Goal: Check status: Check status

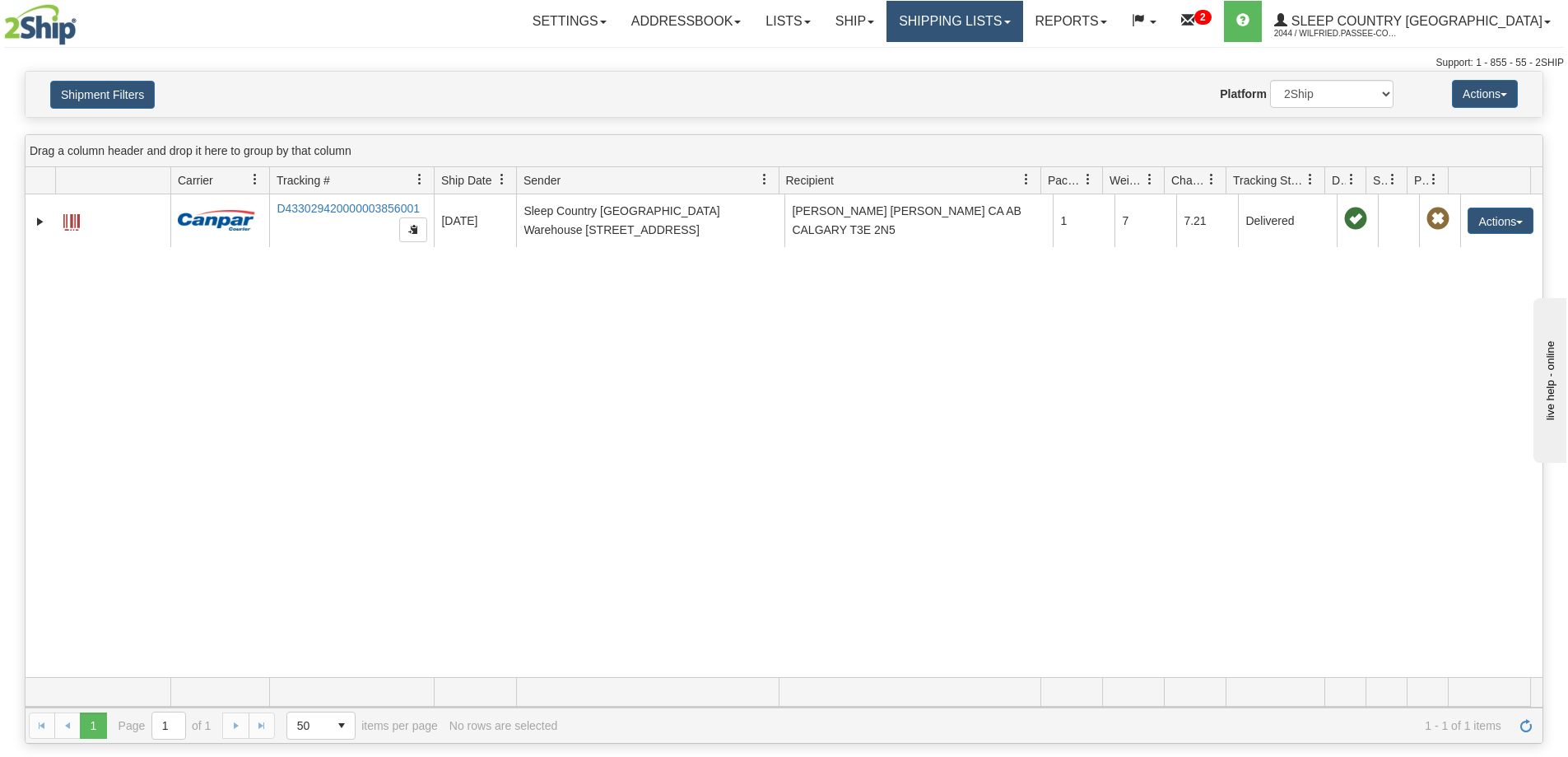
click at [1000, 28] on link "Shipping lists" at bounding box center [955, 21] width 136 height 41
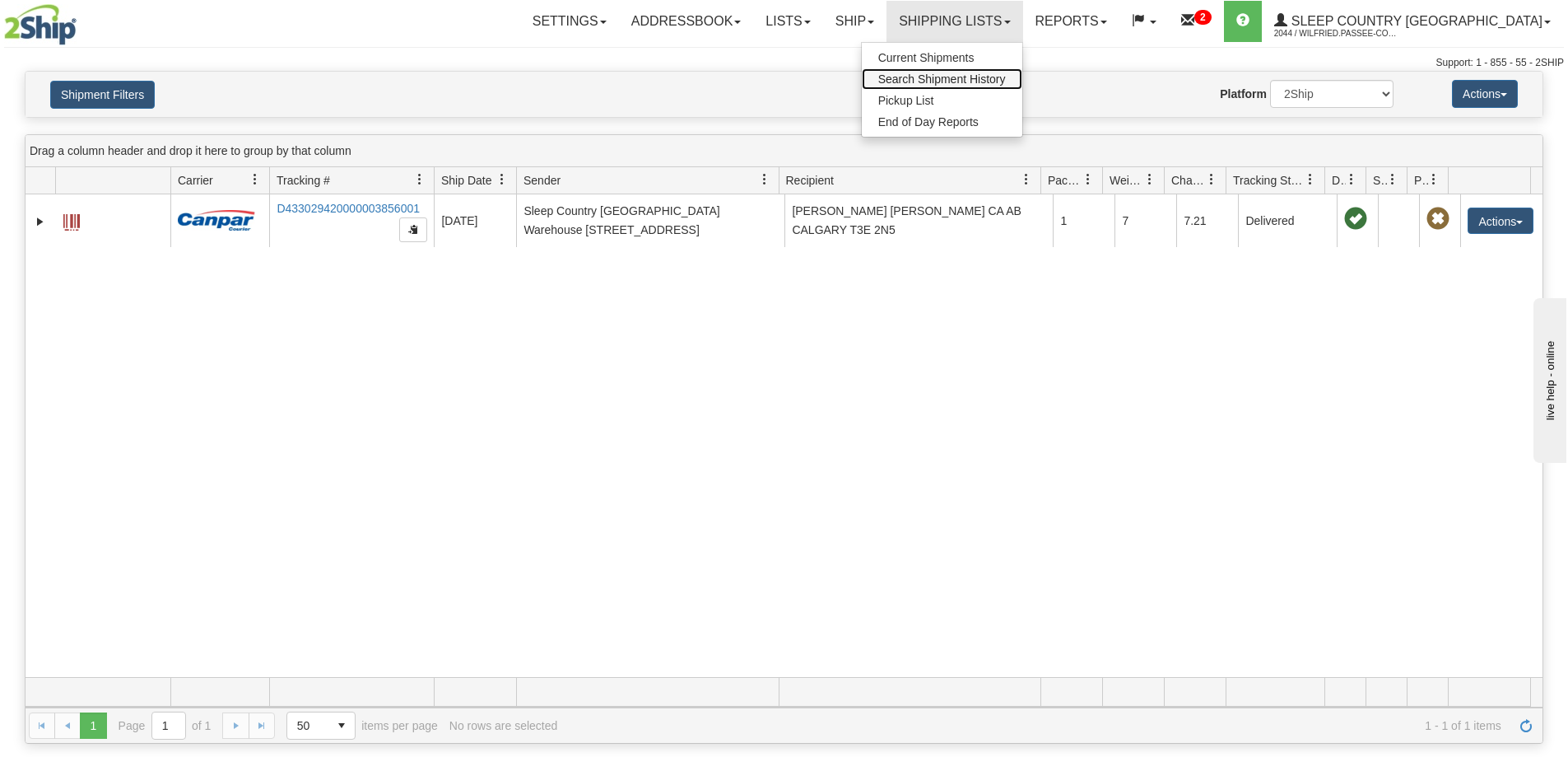
click at [1005, 78] on span "Search Shipment History" at bounding box center [943, 79] width 128 height 14
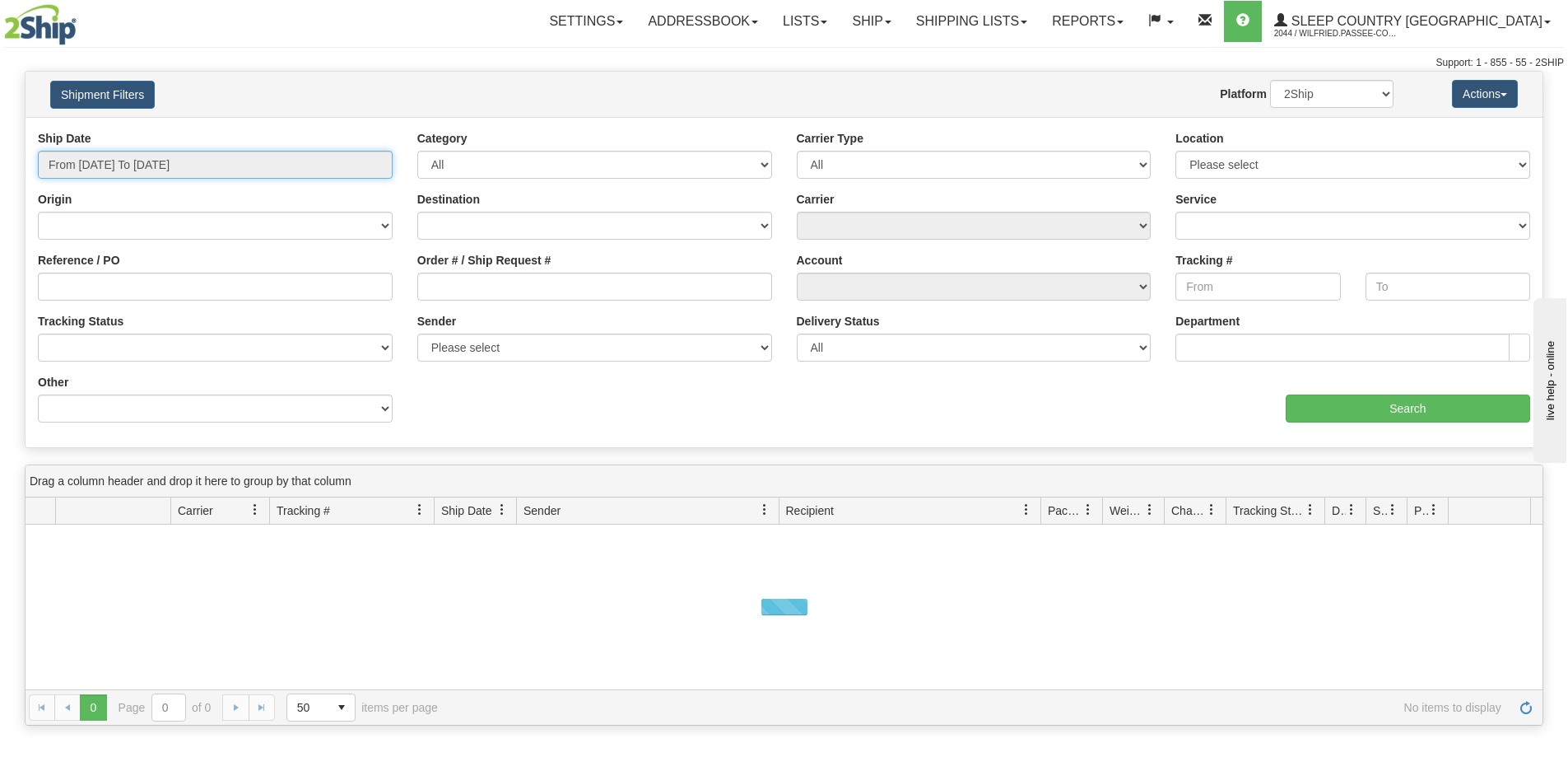
click at [220, 165] on input "From [DATE] To [DATE]" at bounding box center [215, 164] width 355 height 28
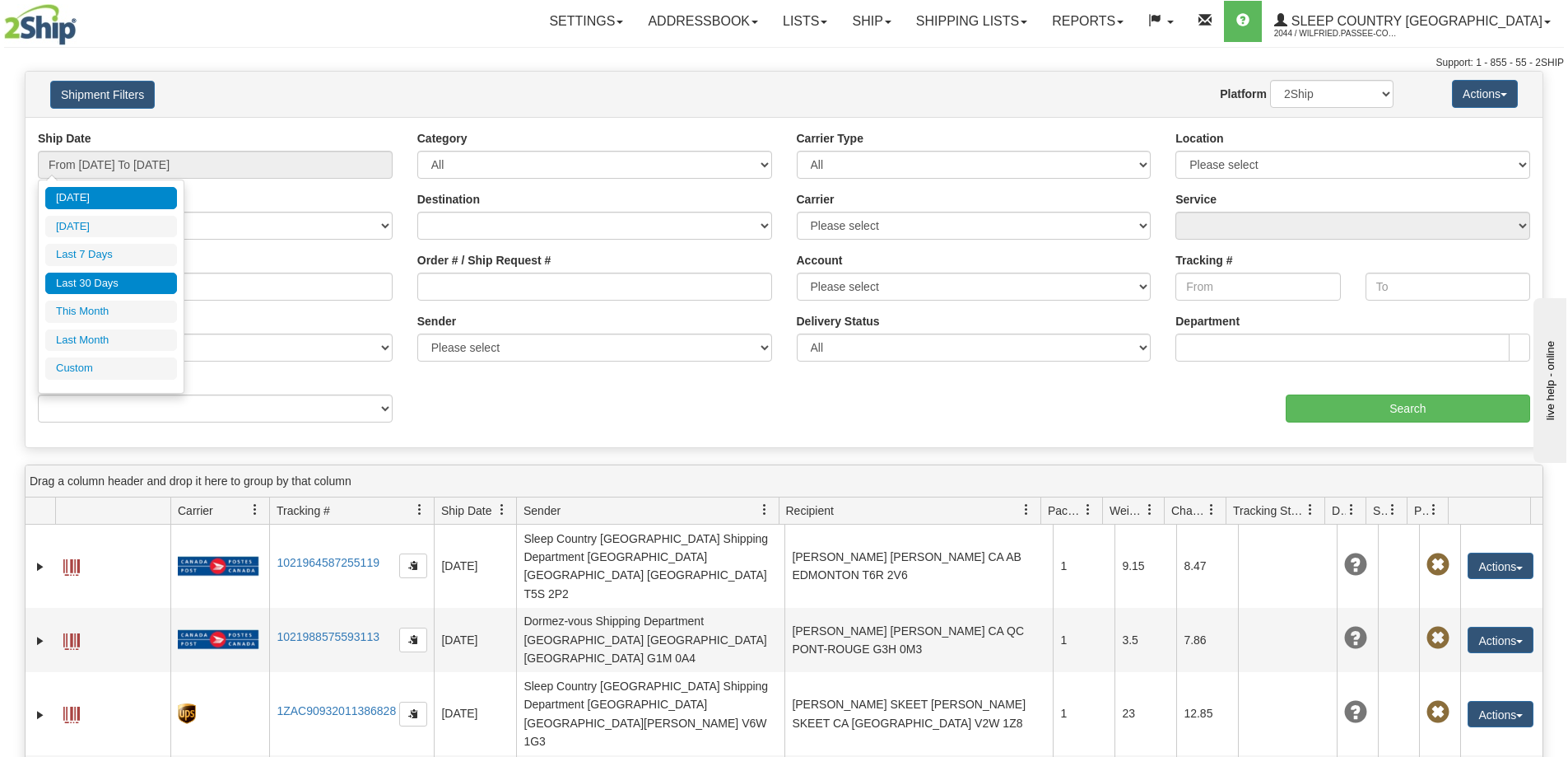
click at [134, 276] on li "Last 30 Days" at bounding box center [111, 283] width 132 height 22
type input "From [DATE] To [DATE]"
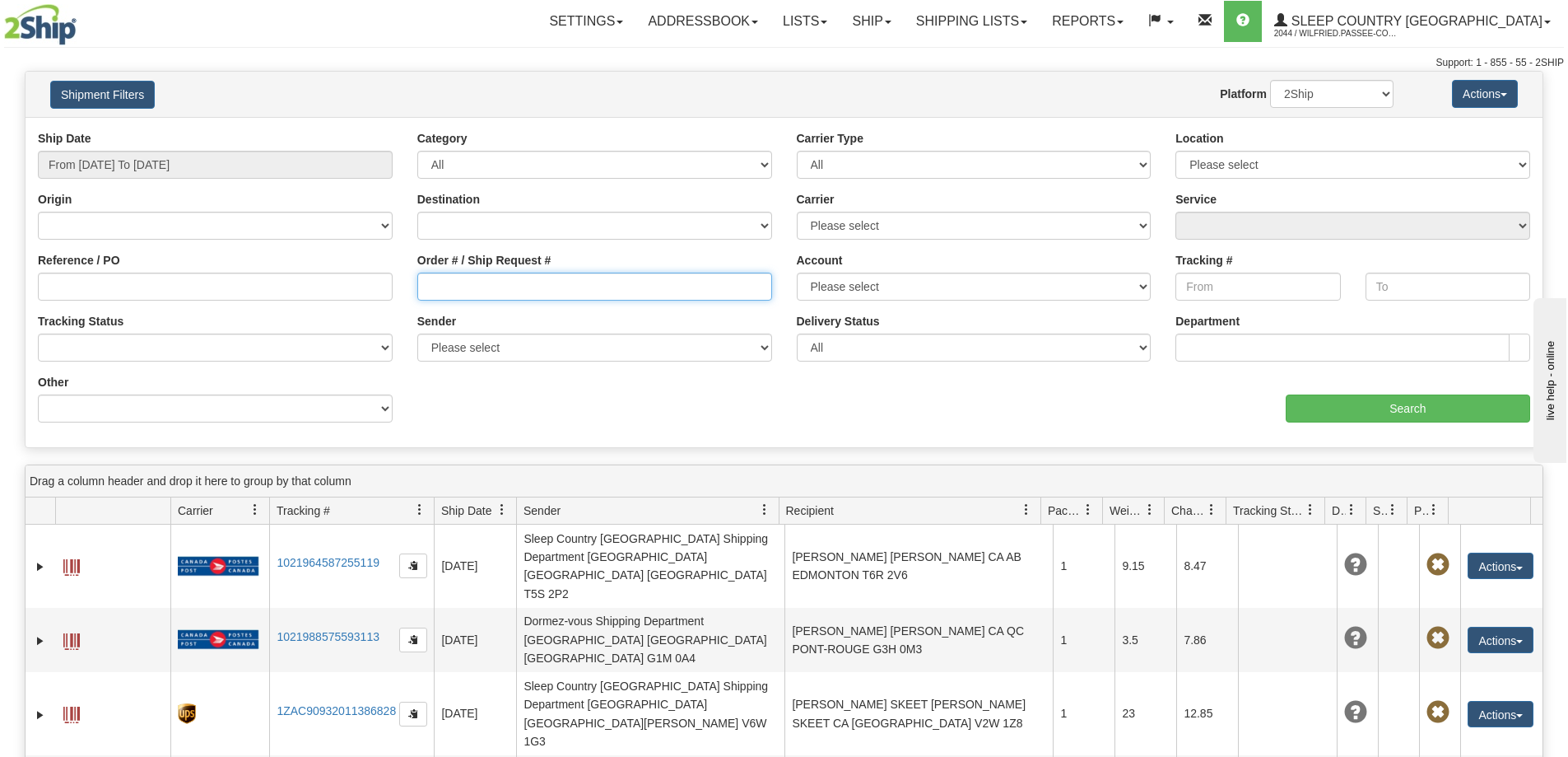
click at [459, 282] on input "Order # / Ship Request #" at bounding box center [595, 286] width 355 height 28
paste input "9000I071857"
type input "9000I071857"
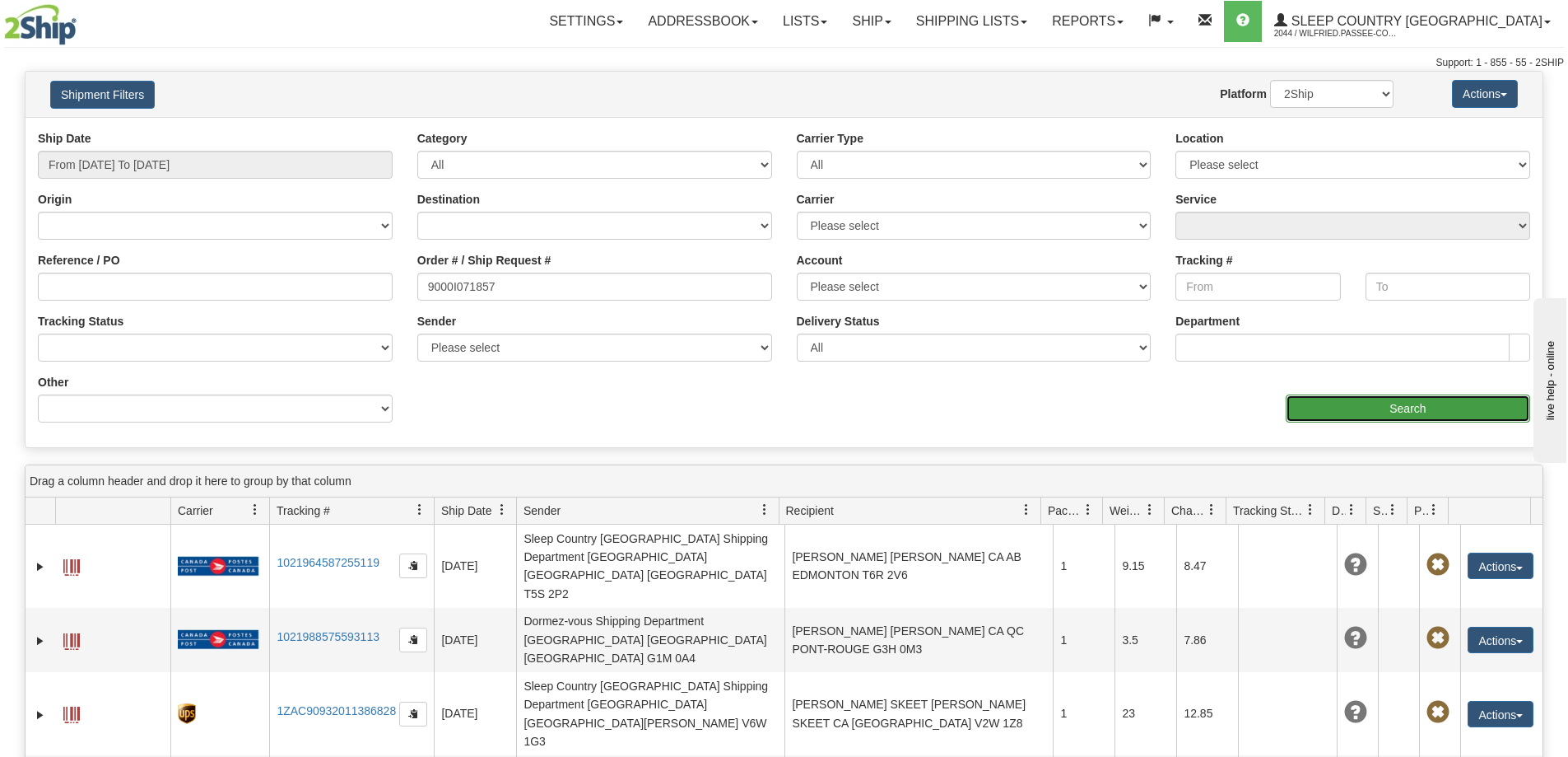
click at [1438, 405] on input "Search" at bounding box center [1408, 408] width 244 height 28
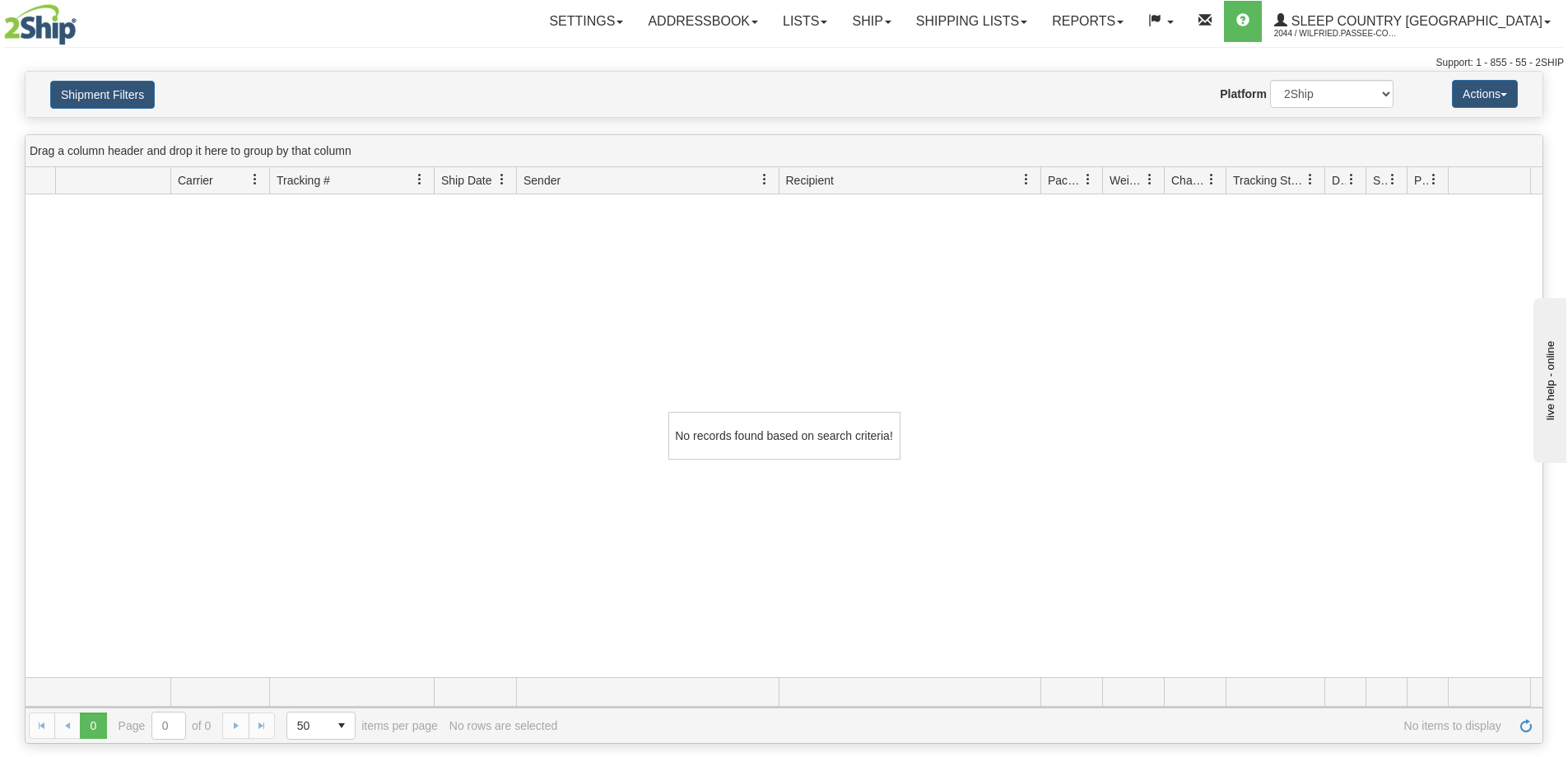
click at [1203, 79] on div "Website Agent Nothing selected Client User Platform 2Ship Imported" at bounding box center [846, 93] width 1119 height 28
drag, startPoint x: 1081, startPoint y: 14, endPoint x: 1071, endPoint y: 46, distance: 33.5
click at [1040, 14] on link "Shipping lists" at bounding box center [972, 21] width 136 height 41
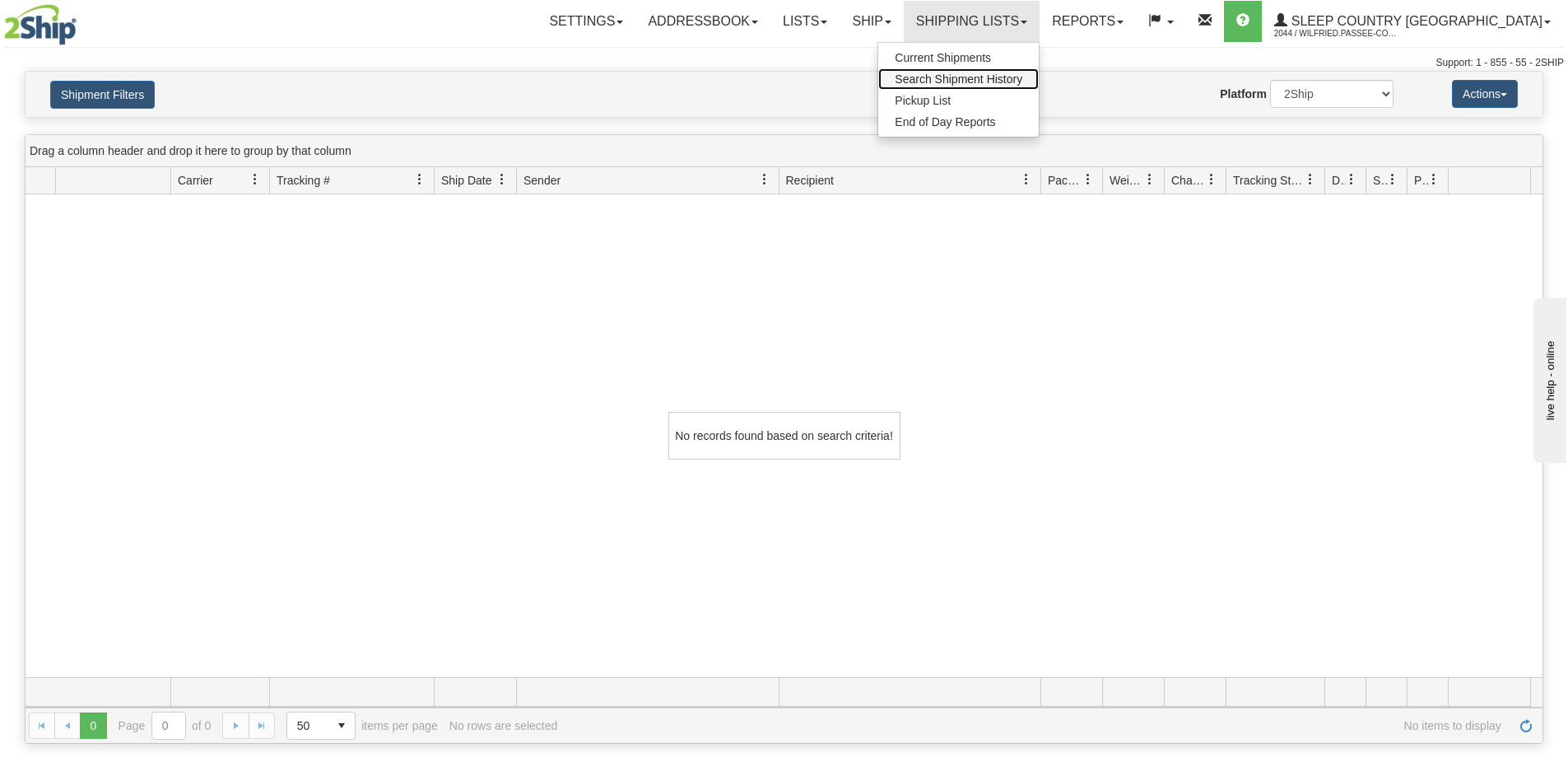
drag, startPoint x: 1053, startPoint y: 87, endPoint x: 1032, endPoint y: 85, distance: 21.1
click at [1039, 87] on link "Search Shipment History" at bounding box center [959, 79] width 161 height 21
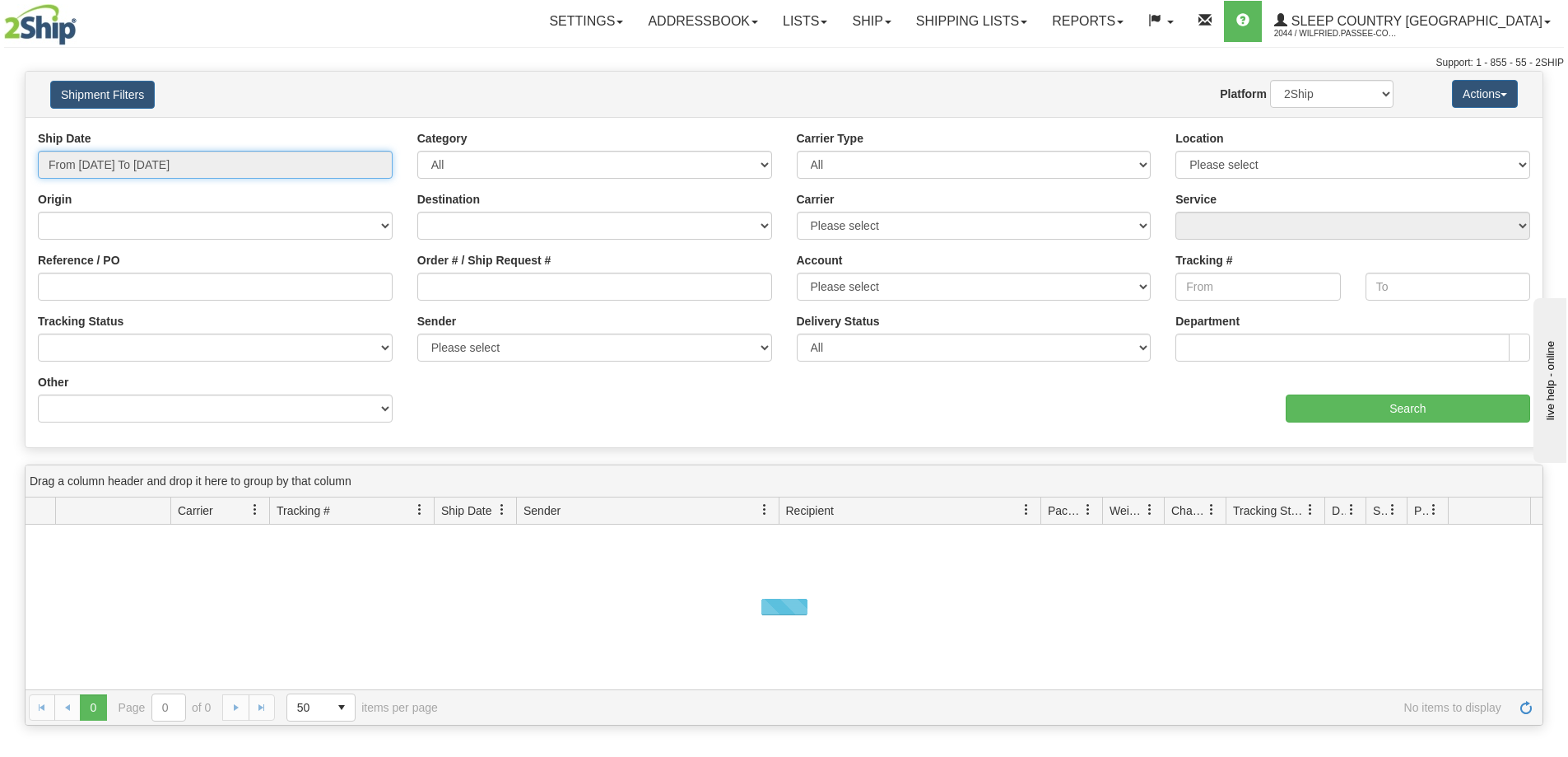
click at [182, 167] on input "From [DATE] To [DATE]" at bounding box center [215, 164] width 355 height 28
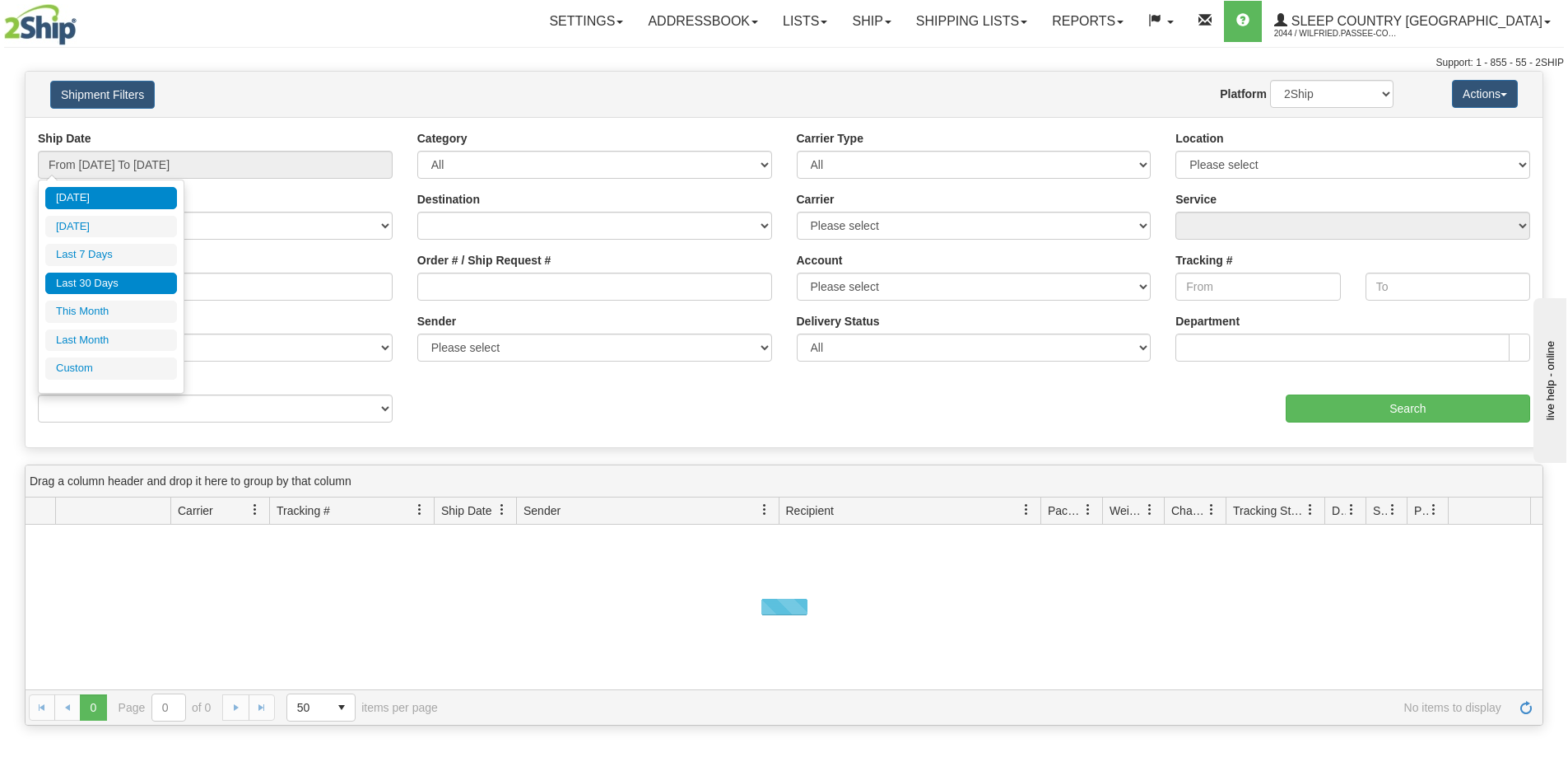
click at [132, 282] on li "Last 30 Days" at bounding box center [111, 283] width 132 height 22
type input "From [DATE] To [DATE]"
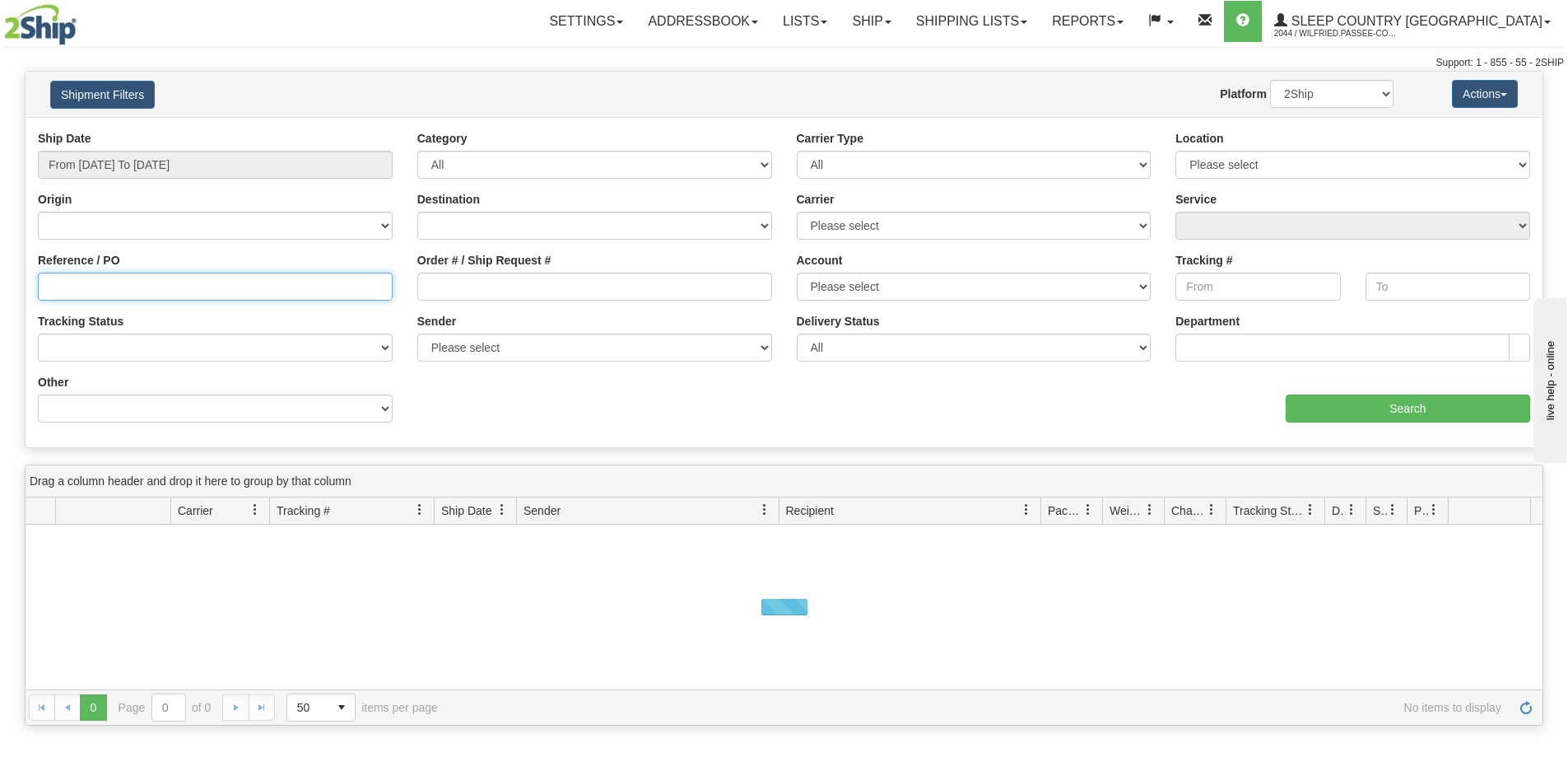
click at [148, 283] on input "Reference / PO" at bounding box center [215, 286] width 355 height 28
paste input "9000I071857"
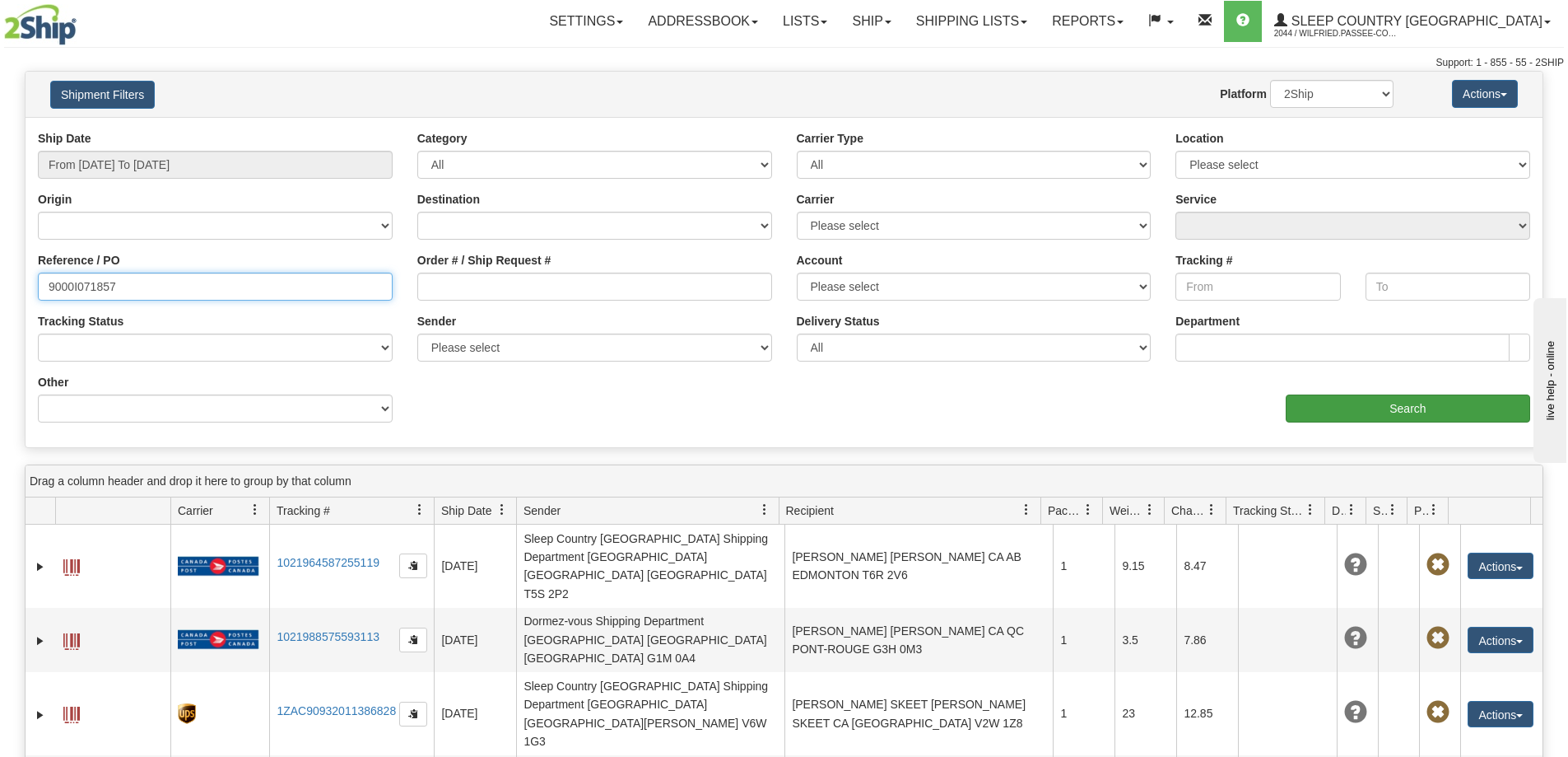
type input "9000I071857"
click at [1343, 407] on input "Search" at bounding box center [1408, 408] width 244 height 28
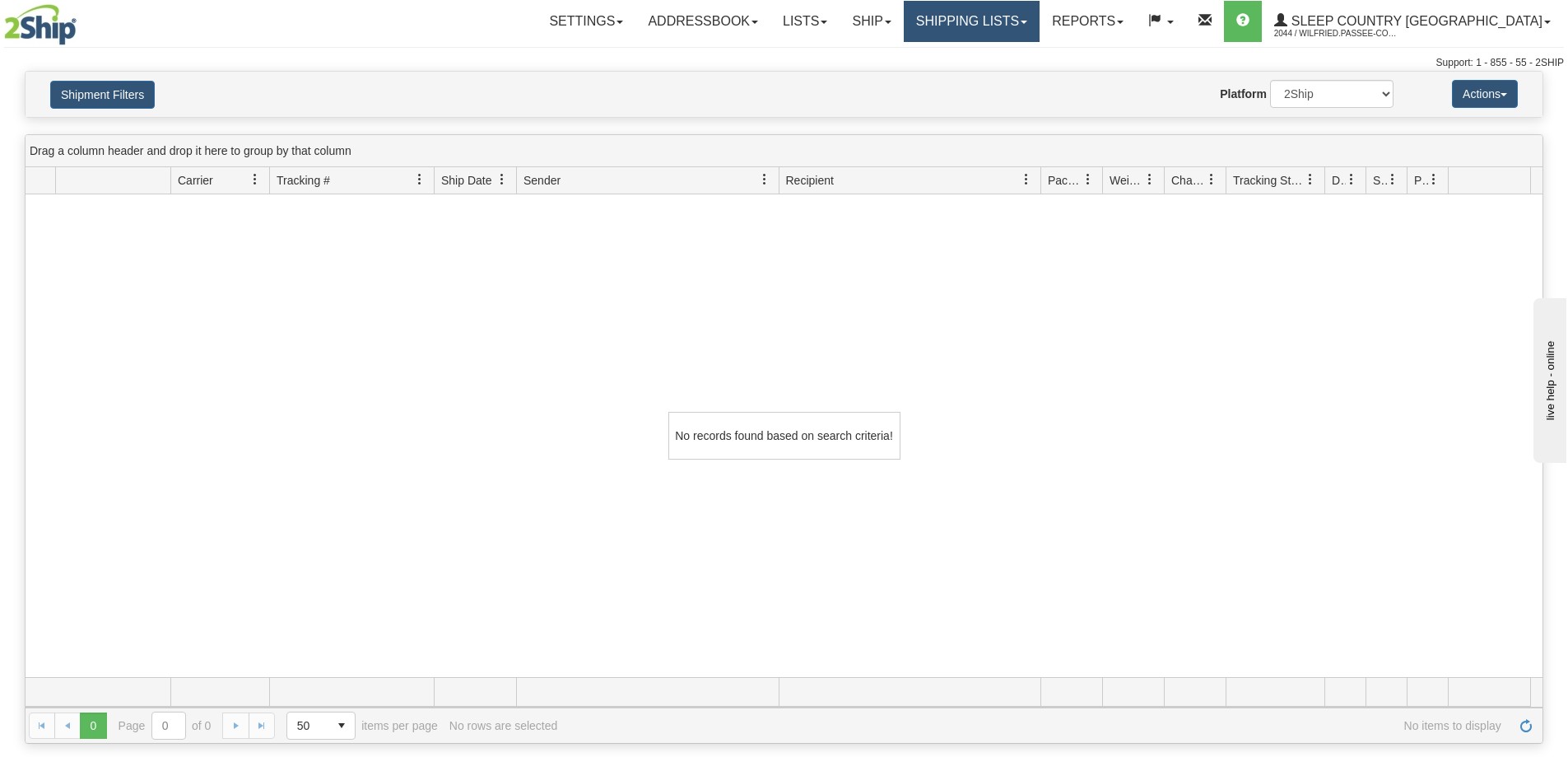
click at [1016, 19] on link "Shipping lists" at bounding box center [972, 21] width 136 height 41
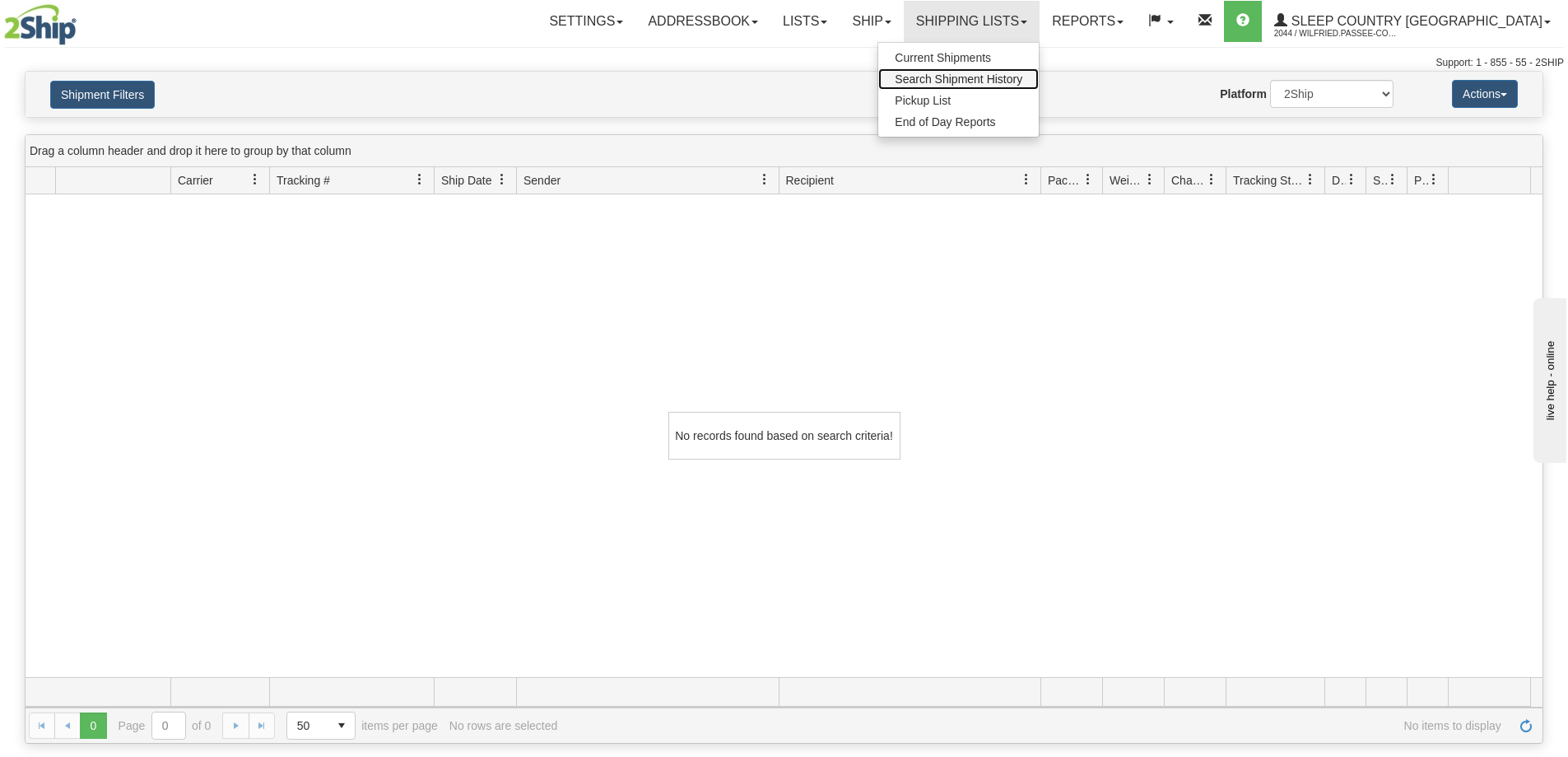
click at [1021, 74] on span "Search Shipment History" at bounding box center [959, 79] width 128 height 14
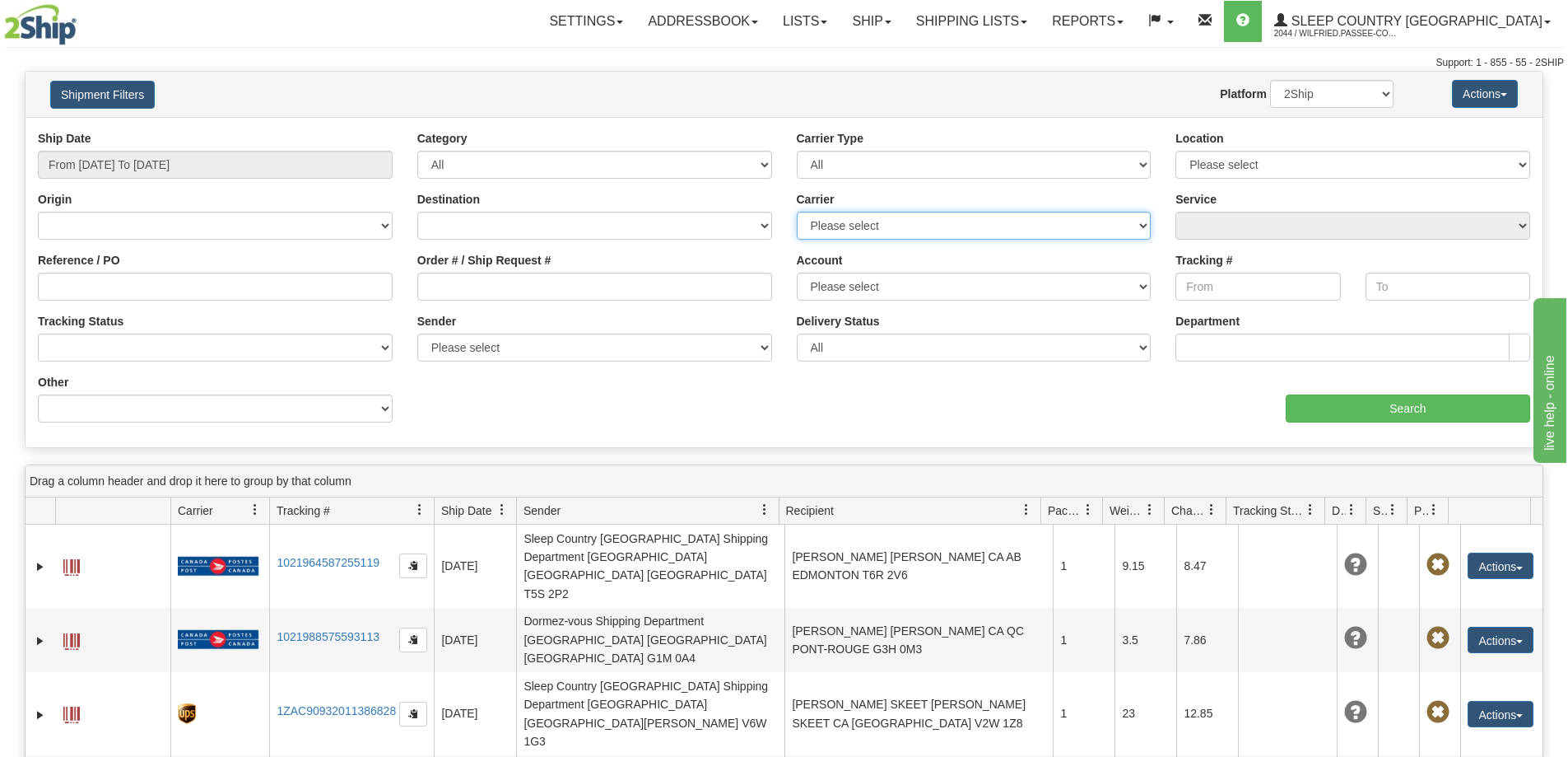
click at [831, 225] on select "Please select Canada Post Canpar FedEx Express® My Carrier Purolator UPS" at bounding box center [974, 225] width 355 height 28
select select "2"
click at [797, 211] on select "Please select Canada Post Canpar FedEx Express® My Carrier Purolator UPS" at bounding box center [974, 225] width 355 height 28
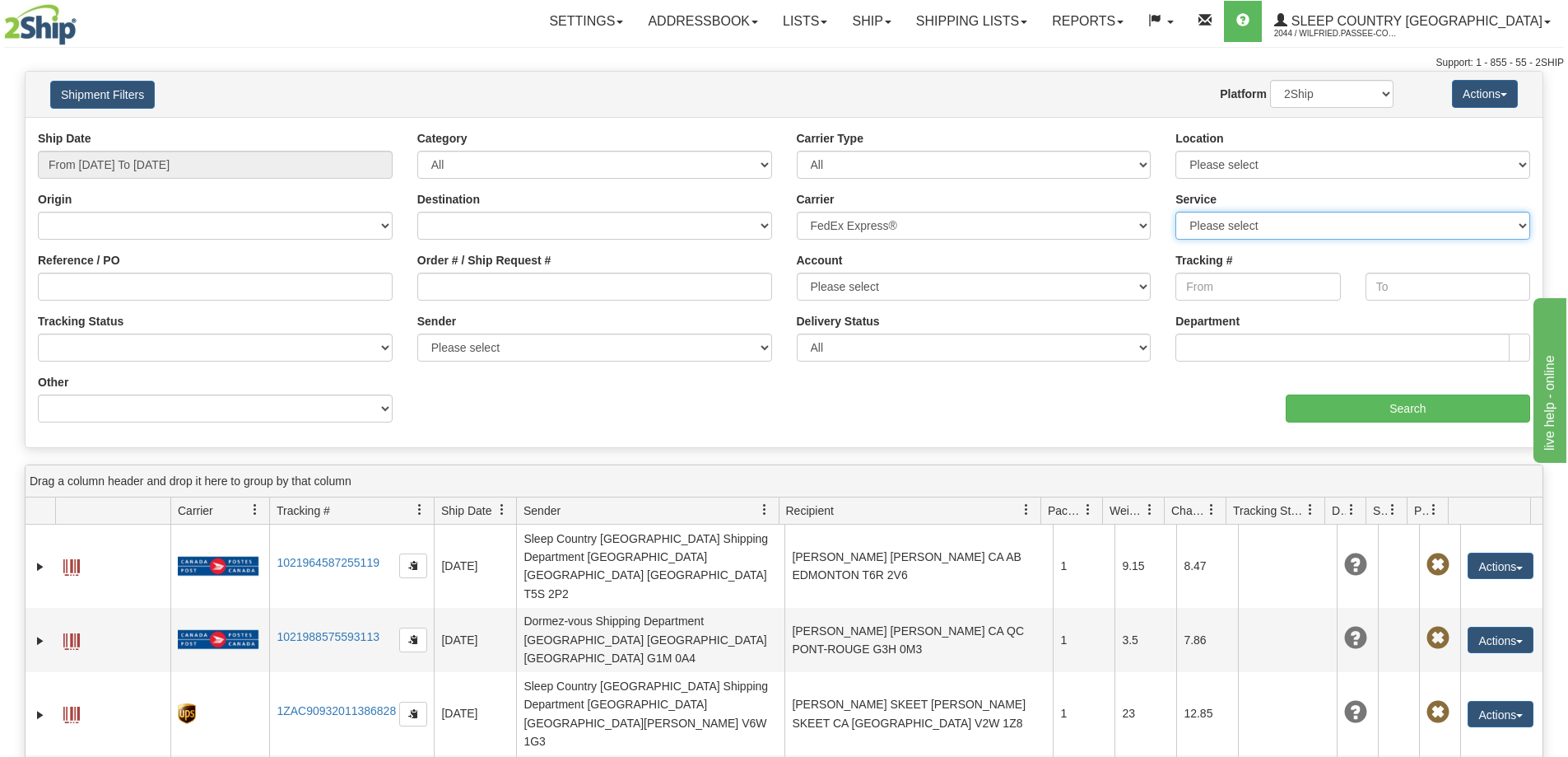
click at [1208, 228] on select "Please select CA-CA-01-FedEx Priority Overnight® CA-CA-03-FedEx 2 Day® CA-CA-05…" at bounding box center [1353, 225] width 355 height 28
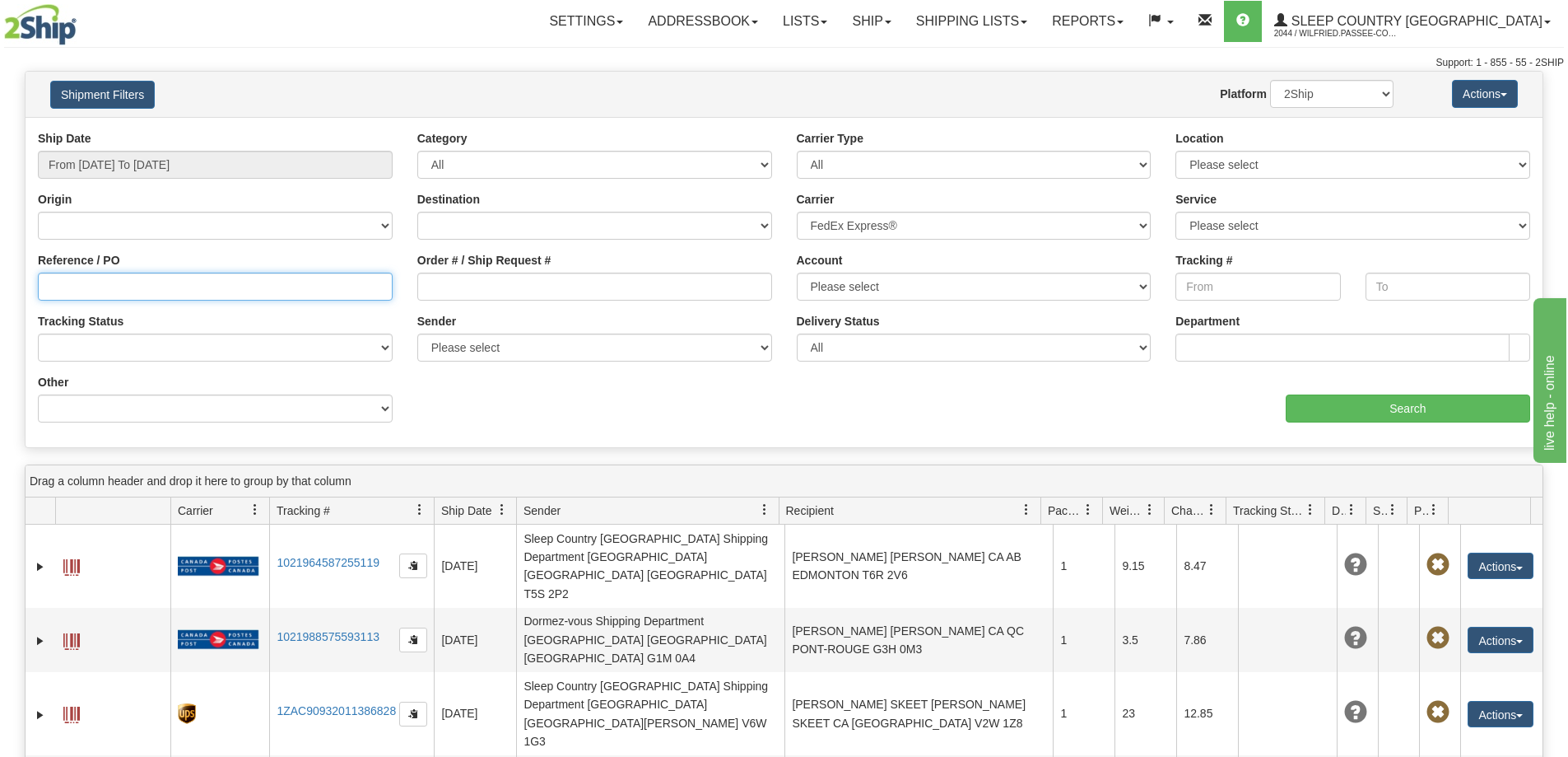
click at [271, 285] on input "Reference / PO" at bounding box center [215, 286] width 355 height 28
paste input "393017011465"
type input "393017011465"
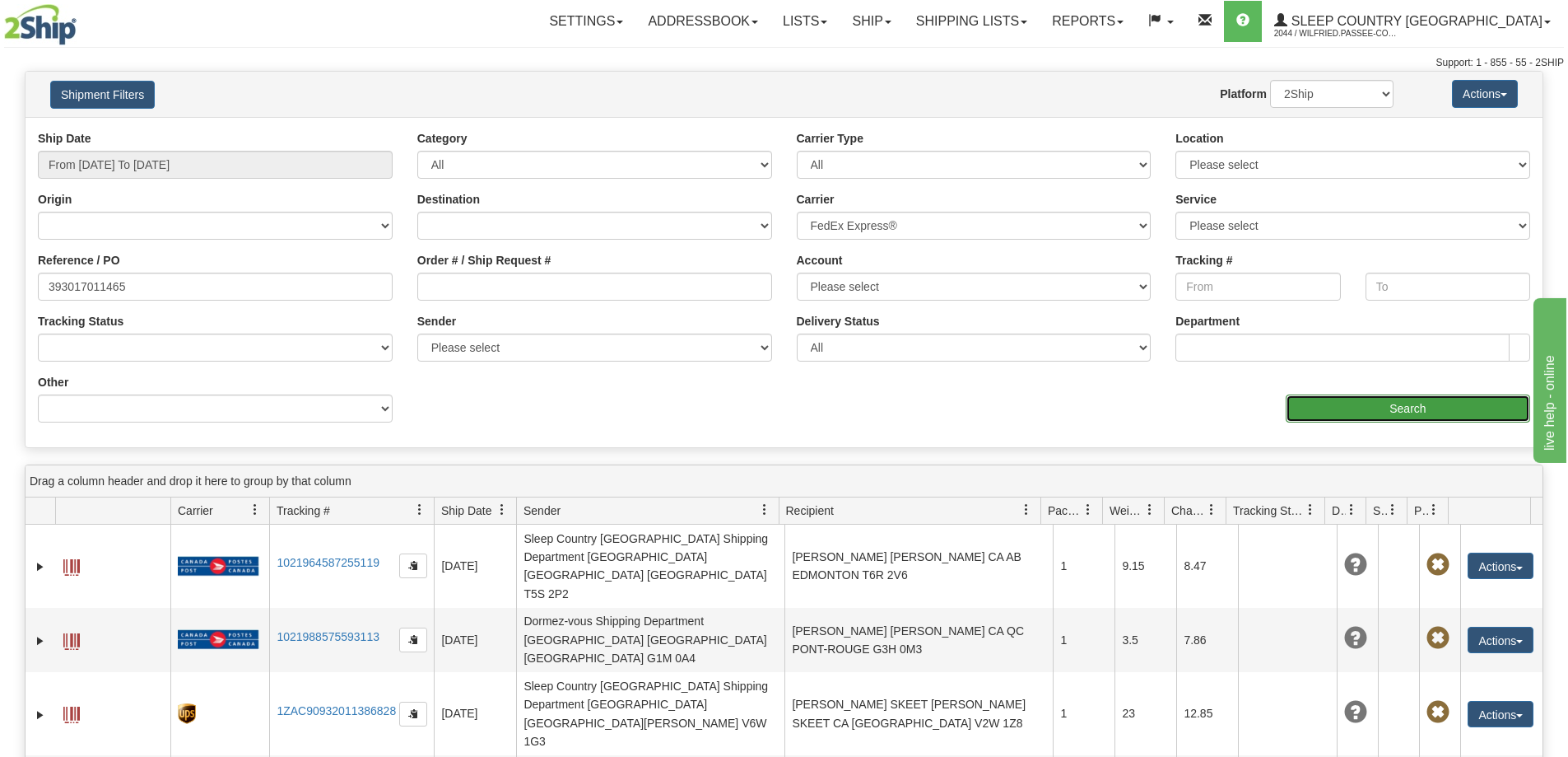
click at [1394, 402] on input "Search" at bounding box center [1408, 408] width 244 height 28
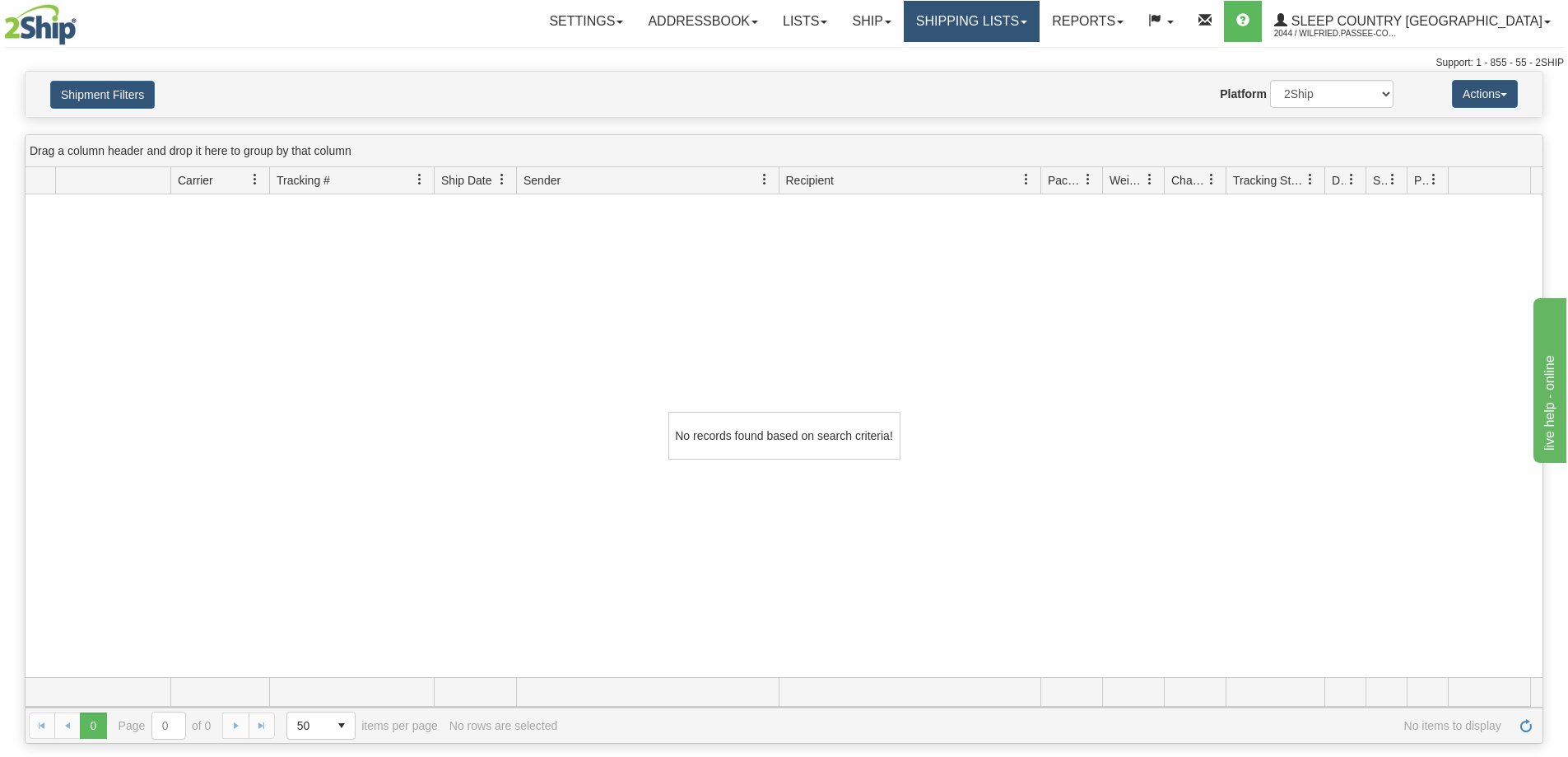
click at [1040, 22] on link "Shipping lists" at bounding box center [972, 21] width 136 height 41
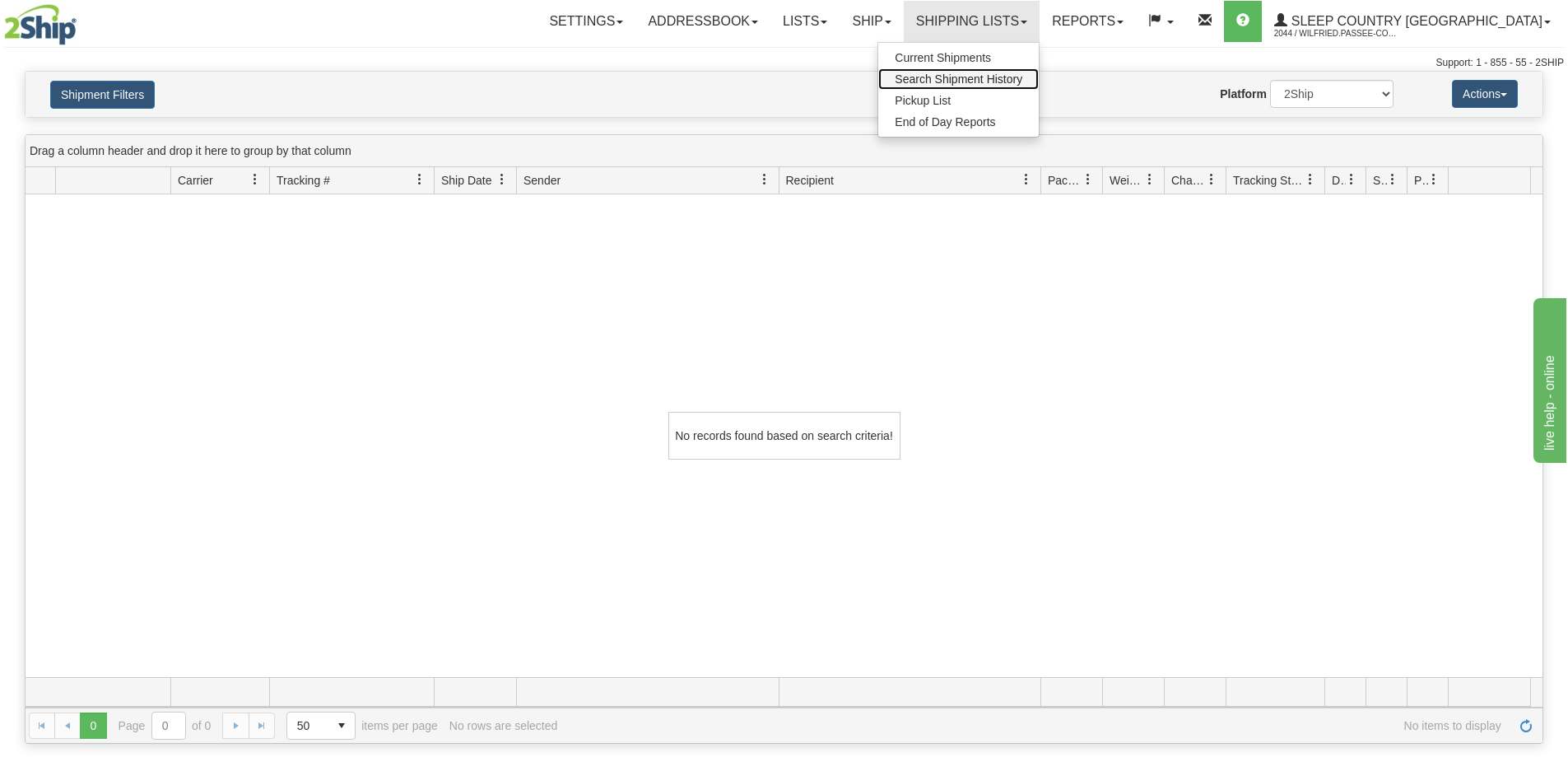
click at [1022, 79] on span "Search Shipment History" at bounding box center [959, 79] width 128 height 14
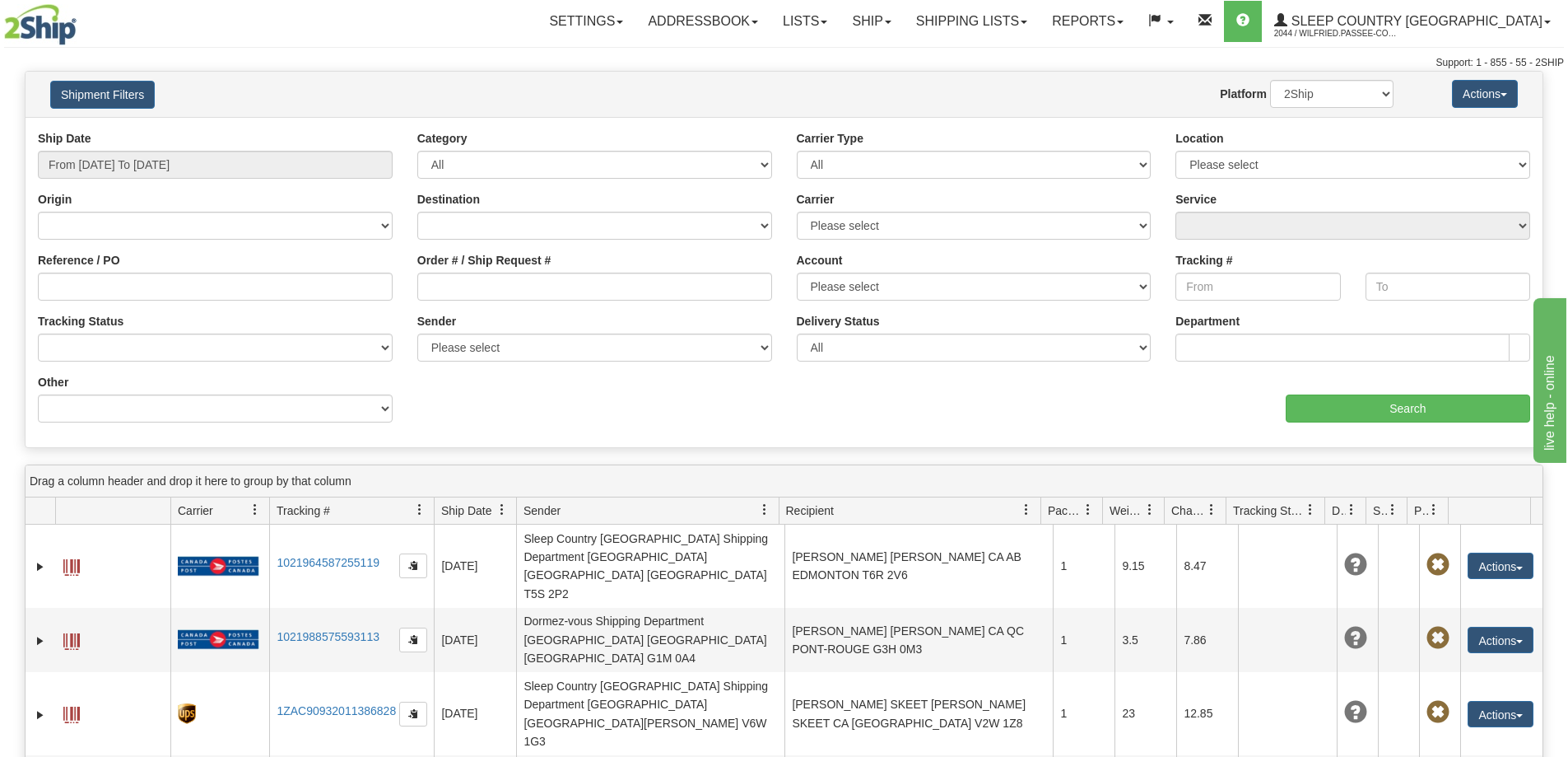
click at [563, 403] on div "Ship Date From [DATE] To [DATE] Category All Inbound Outbound Carrier Type All …" at bounding box center [784, 282] width 1518 height 304
click at [1139, 58] on div "Support: 1 - 855 - 55 - 2SHIP" at bounding box center [784, 63] width 1560 height 14
click at [1161, 66] on div "Support: 1 - 855 - 55 - 2SHIP" at bounding box center [784, 63] width 1560 height 14
click at [1040, 13] on link "Shipping lists" at bounding box center [972, 21] width 136 height 41
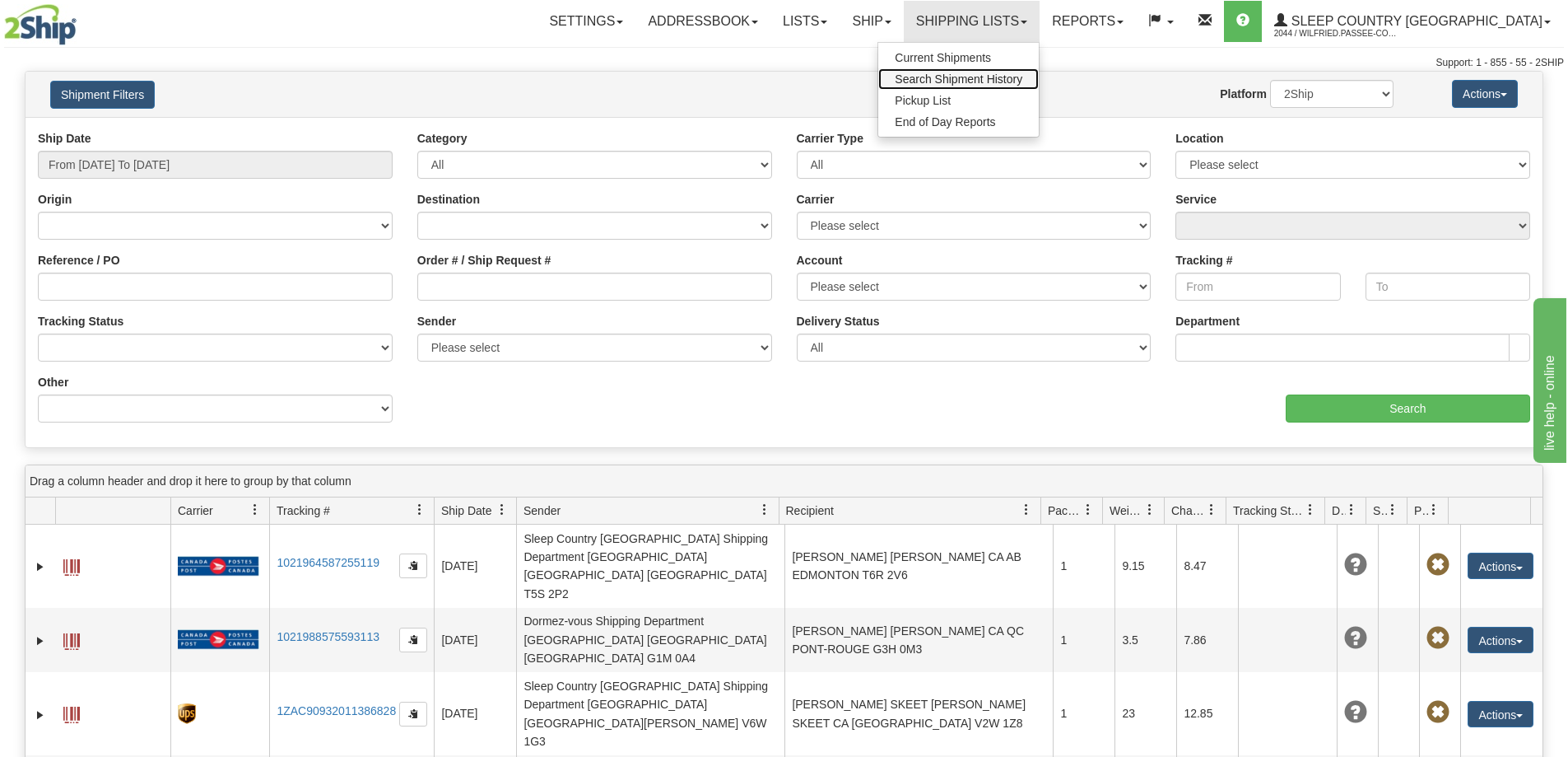
drag, startPoint x: 1049, startPoint y: 79, endPoint x: 933, endPoint y: 89, distance: 116.4
click at [1022, 79] on span "Search Shipment History" at bounding box center [959, 79] width 128 height 14
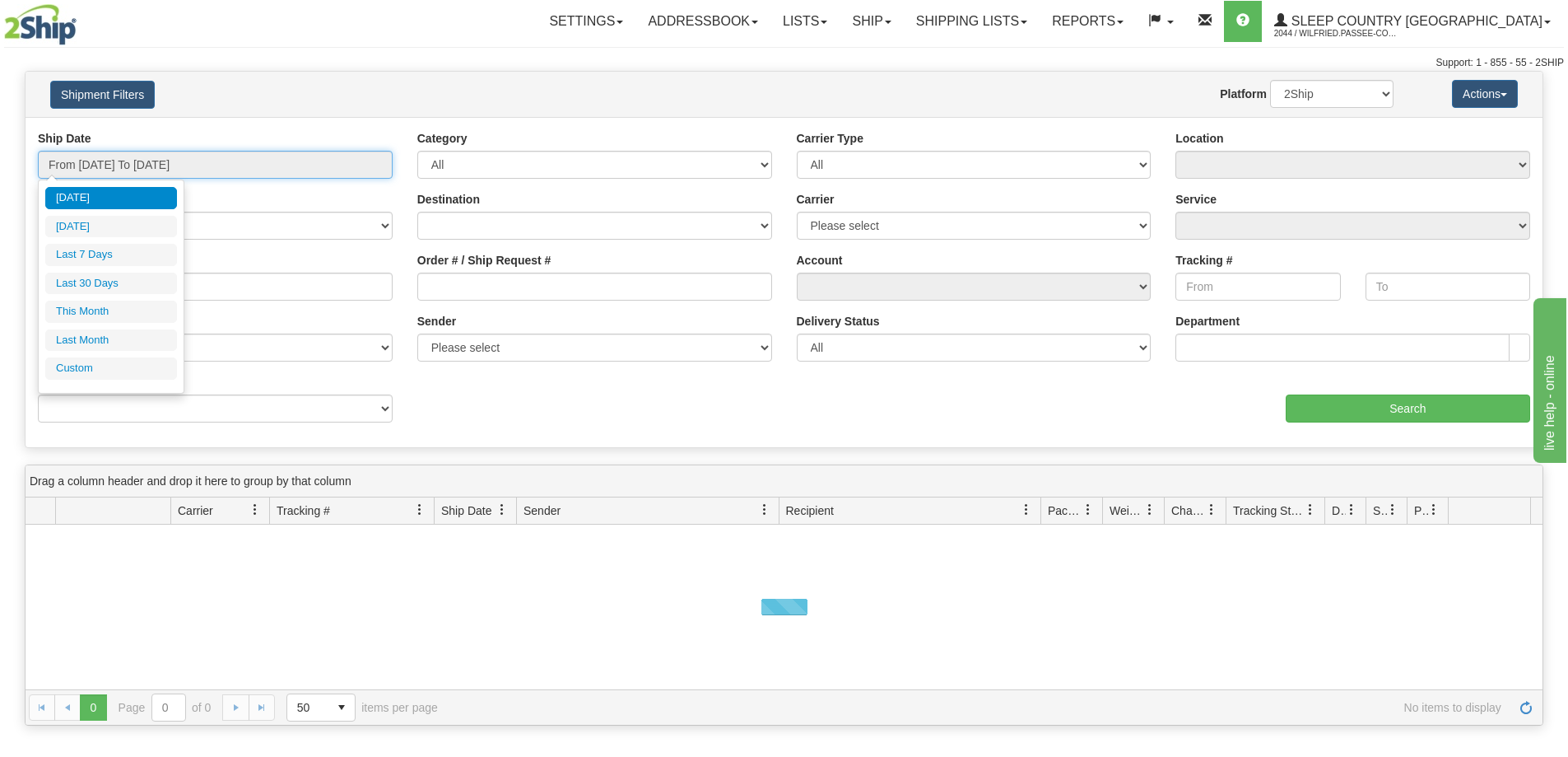
click at [135, 166] on input "From [DATE] To [DATE]" at bounding box center [215, 164] width 355 height 28
click at [118, 285] on li "Last 30 Days" at bounding box center [111, 283] width 132 height 22
type input "From 08/14/2025 To 09/12/2025"
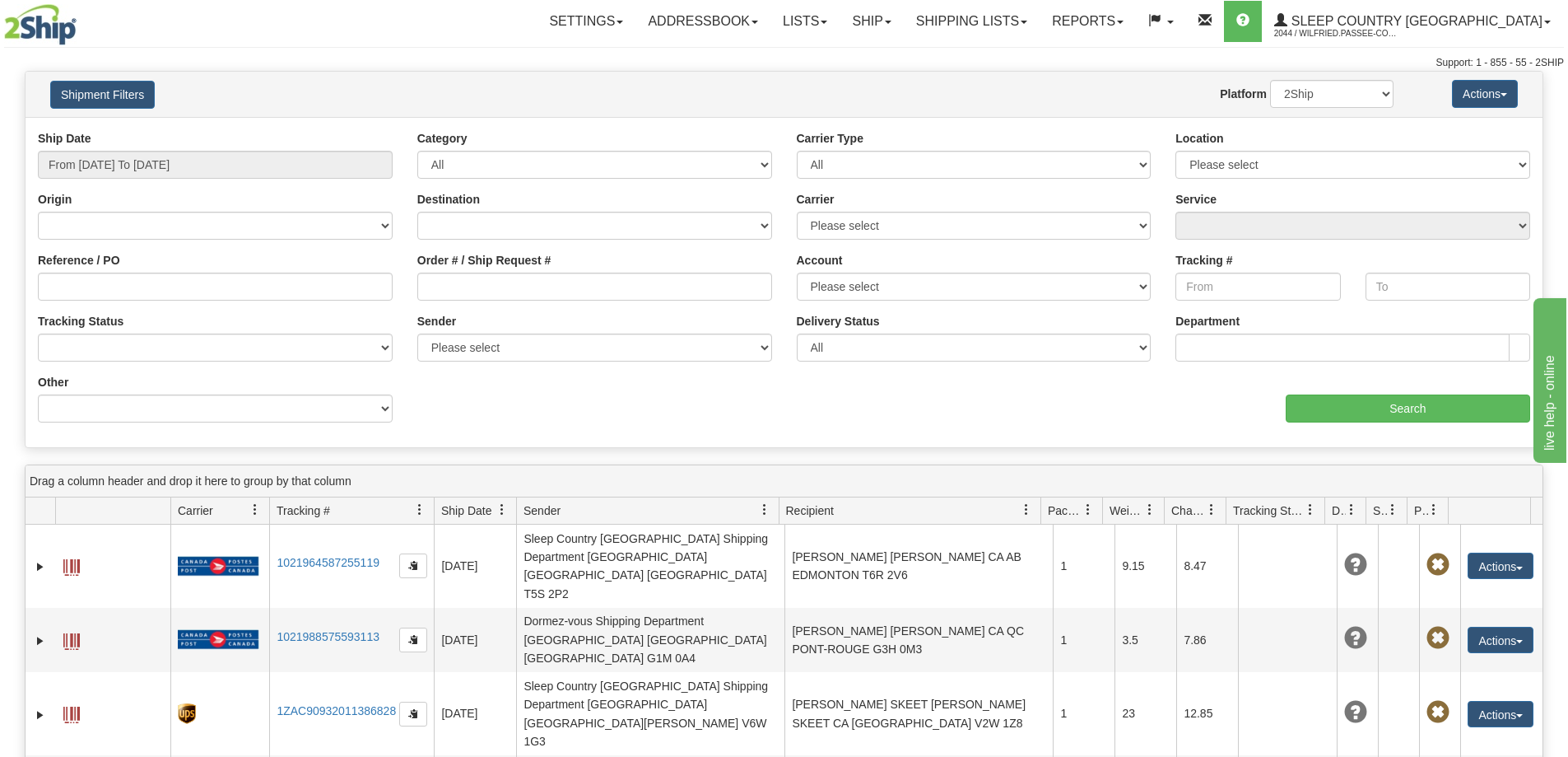
drag, startPoint x: 1121, startPoint y: 51, endPoint x: 1109, endPoint y: 51, distance: 12.0
click at [1120, 51] on div "Toggle navigation Settings Shipping Preferences Fields Preferences New" at bounding box center [784, 35] width 1568 height 71
click at [501, 288] on input "Order # / Ship Request #" at bounding box center [595, 286] width 355 height 28
paste input "9000I071857"
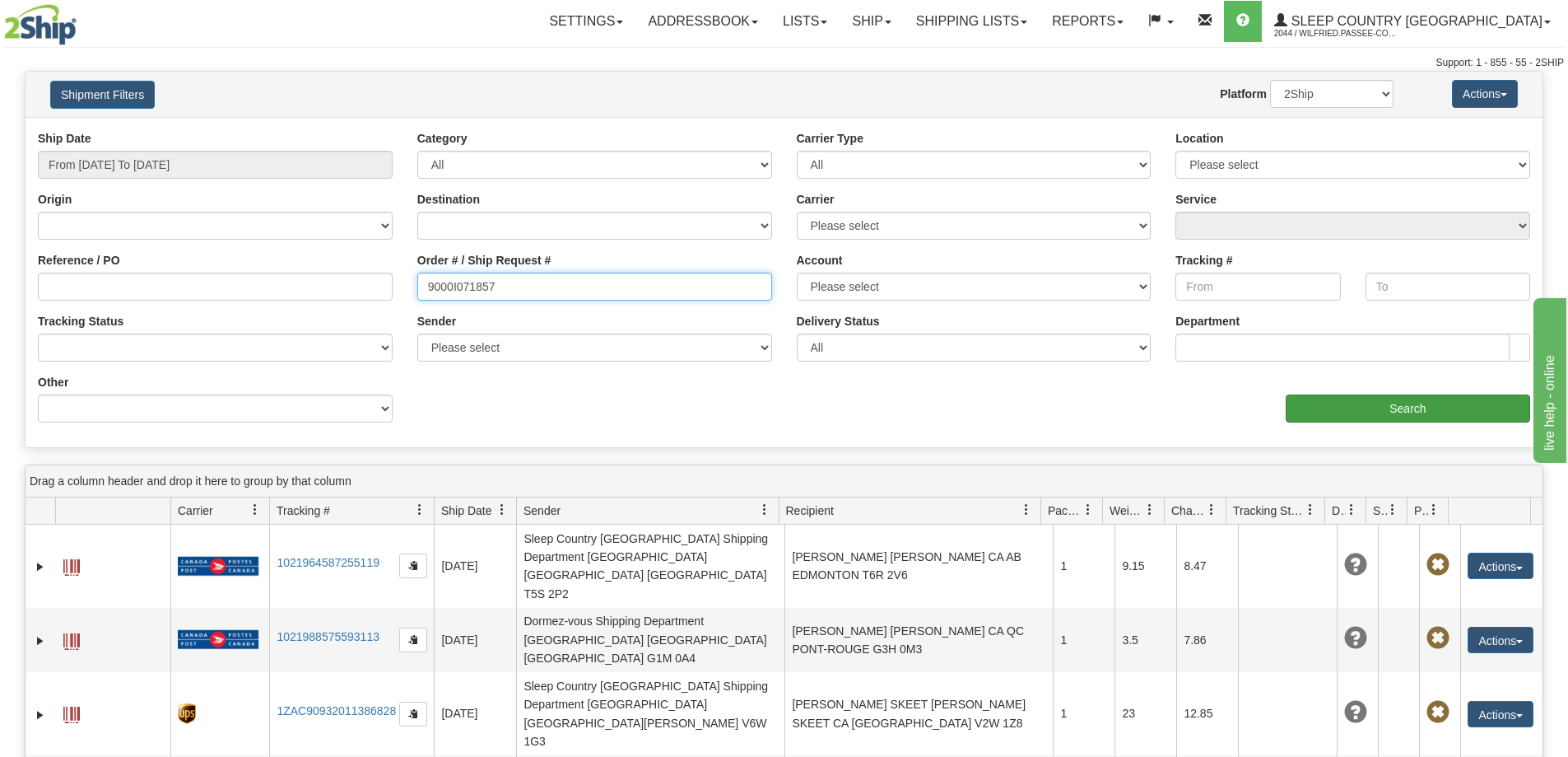
type input "9000I071857"
click at [1354, 409] on input "Search" at bounding box center [1408, 408] width 244 height 28
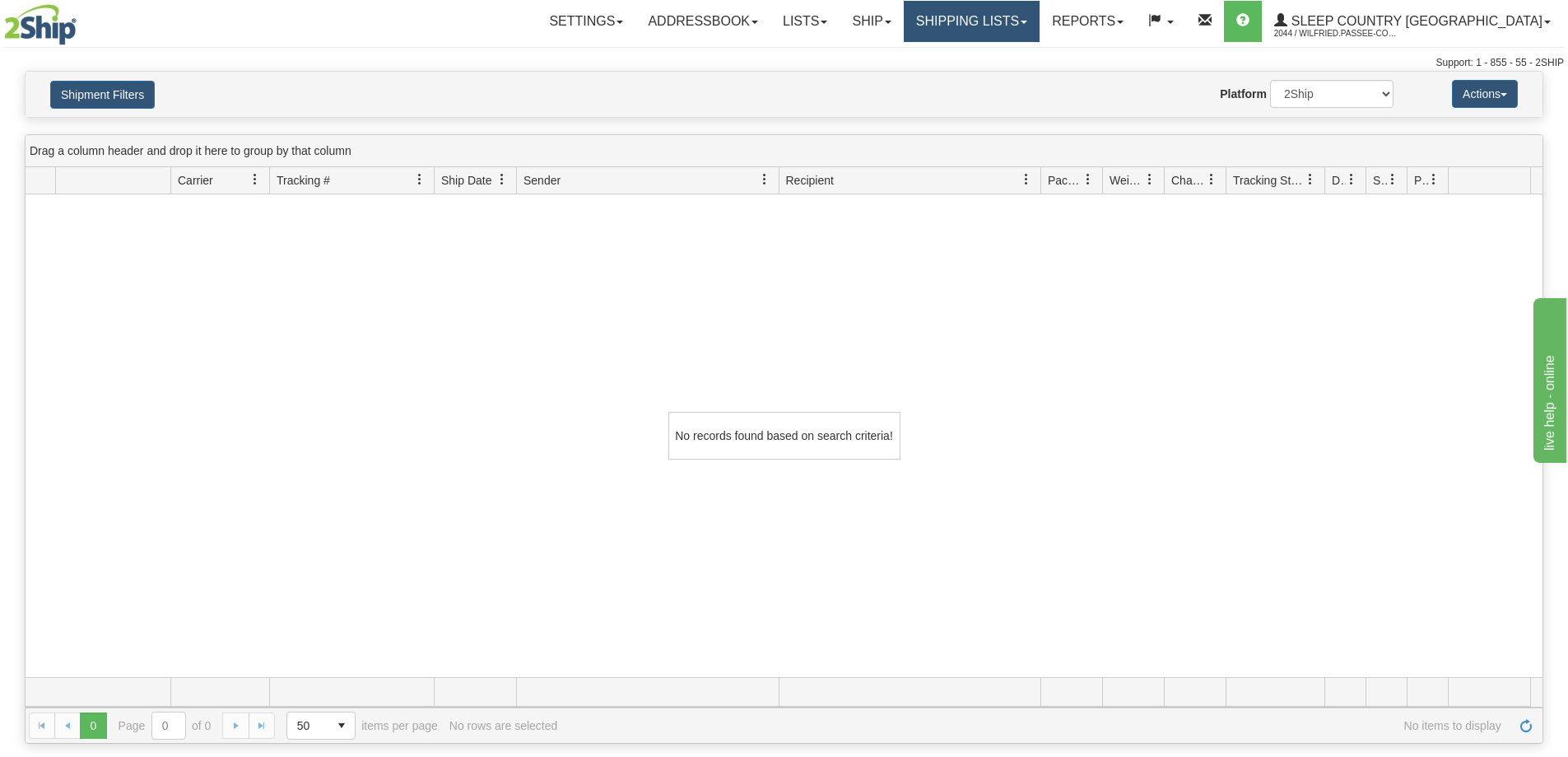
click at [1016, 20] on link "Shipping lists" at bounding box center [972, 21] width 136 height 41
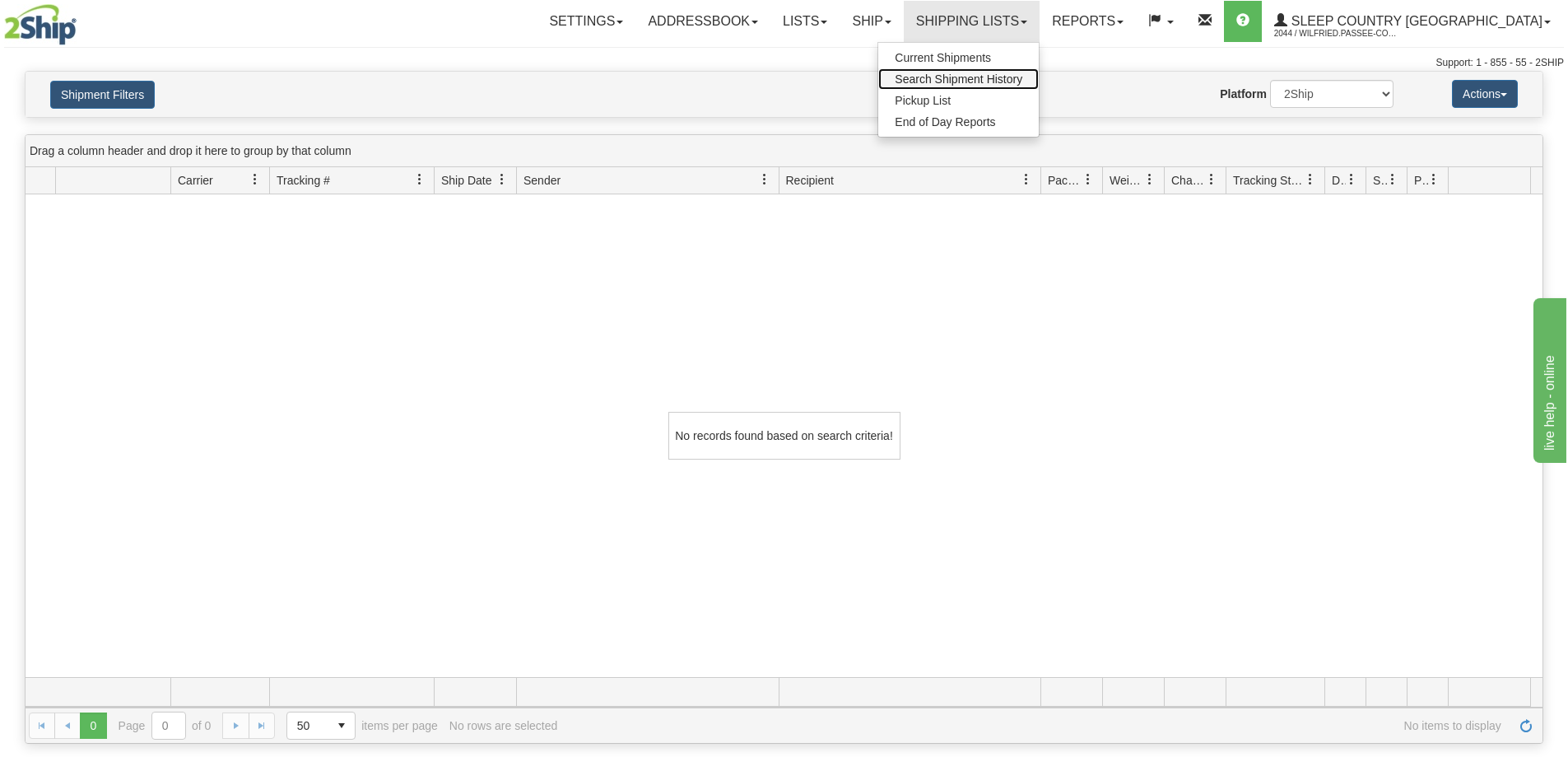
click at [1006, 78] on span "Search Shipment History" at bounding box center [959, 79] width 128 height 14
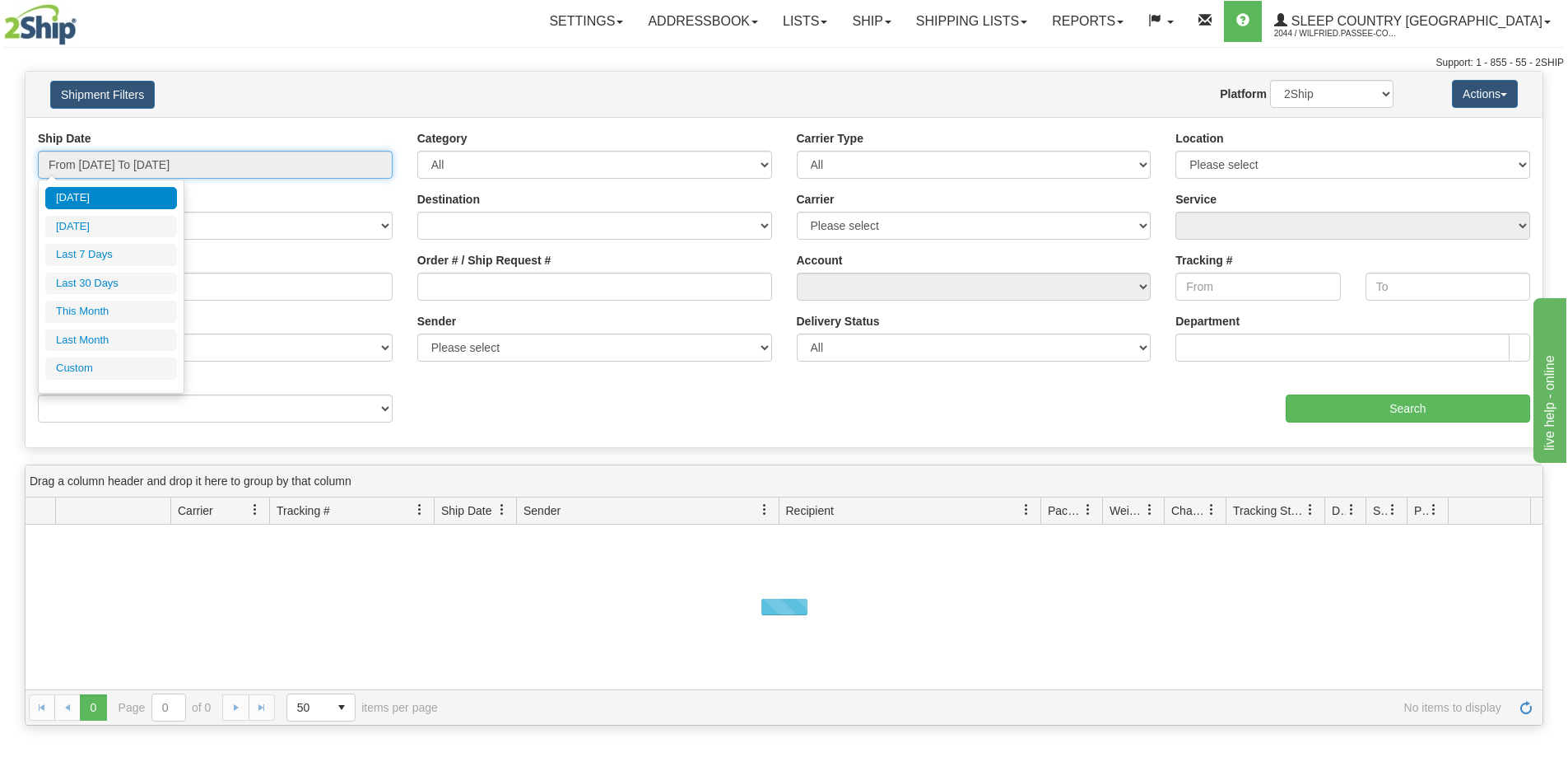
click at [159, 162] on input "From [DATE] To [DATE]" at bounding box center [215, 164] width 355 height 28
